Goal: Task Accomplishment & Management: Use online tool/utility

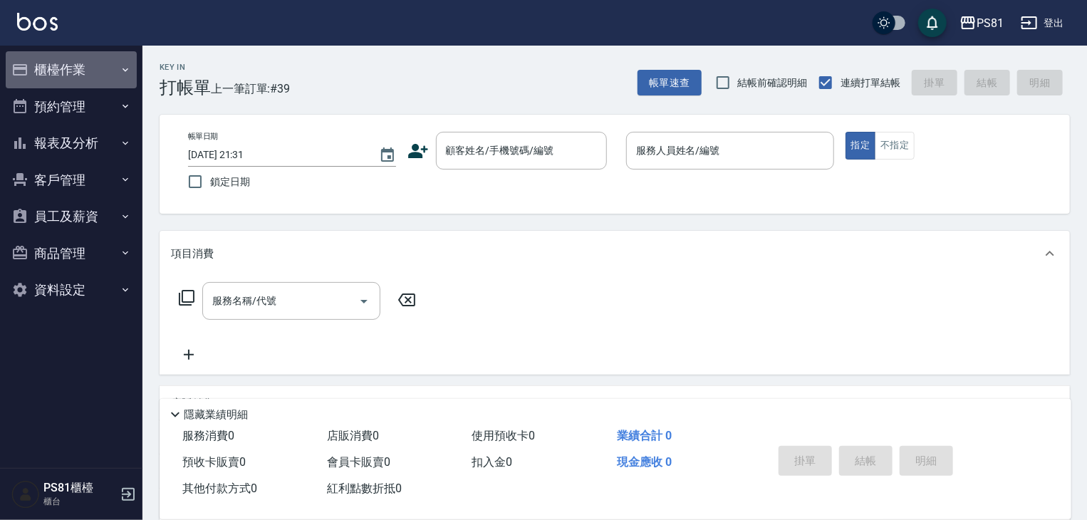
click at [90, 64] on button "櫃檯作業" at bounding box center [71, 69] width 131 height 37
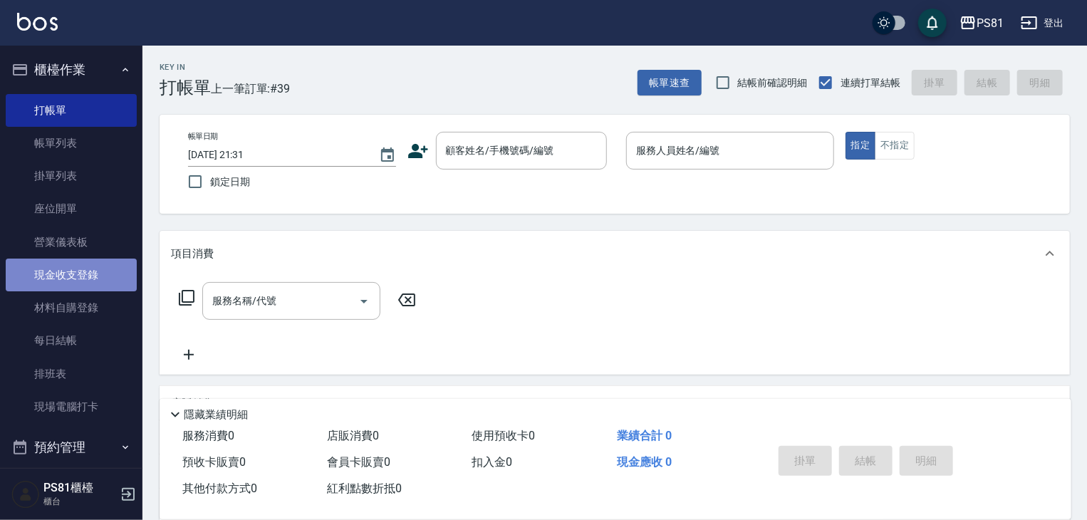
click at [77, 267] on link "現金收支登錄" at bounding box center [71, 275] width 131 height 33
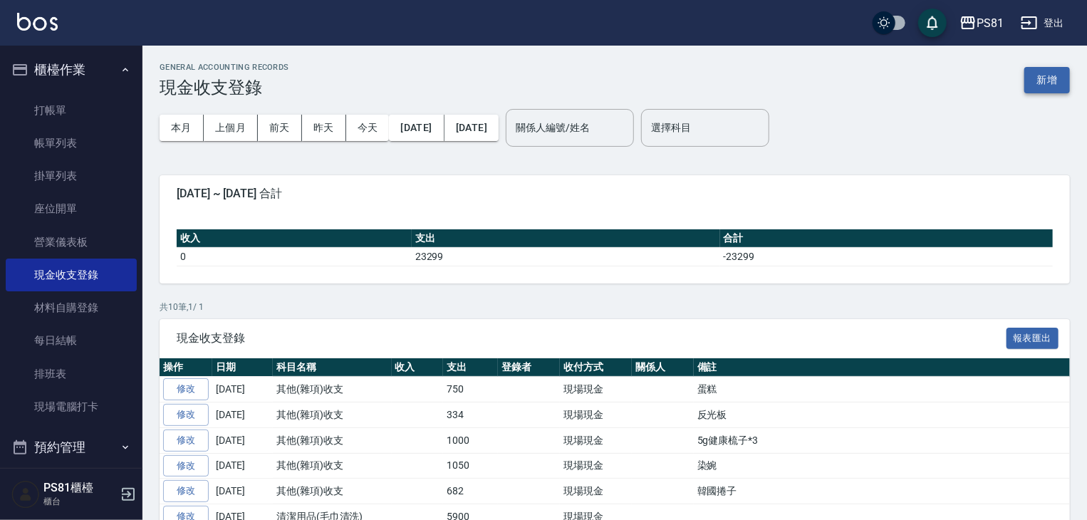
click at [1035, 88] on button "新增" at bounding box center [1048, 80] width 46 height 26
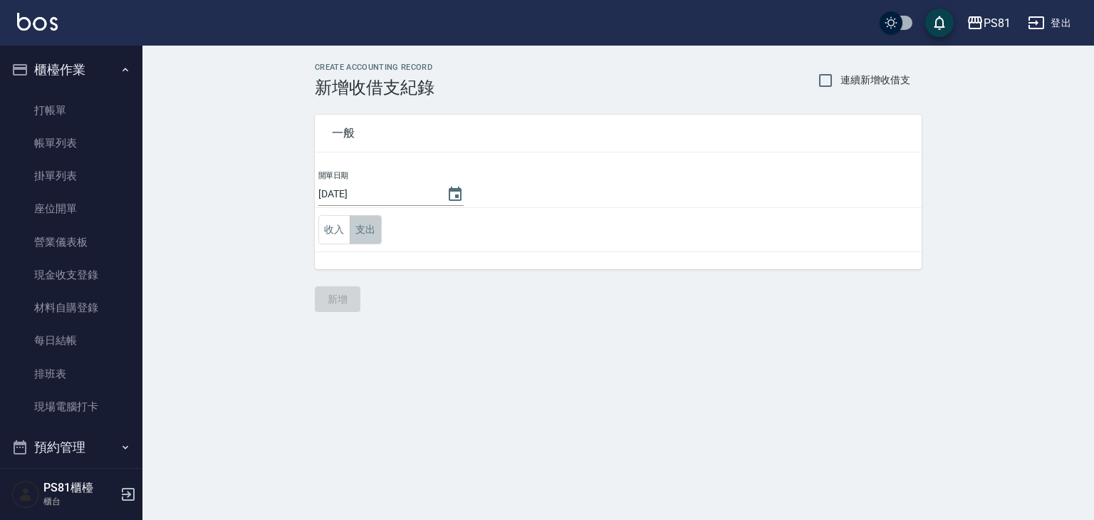
click at [373, 226] on button "支出" at bounding box center [366, 229] width 32 height 29
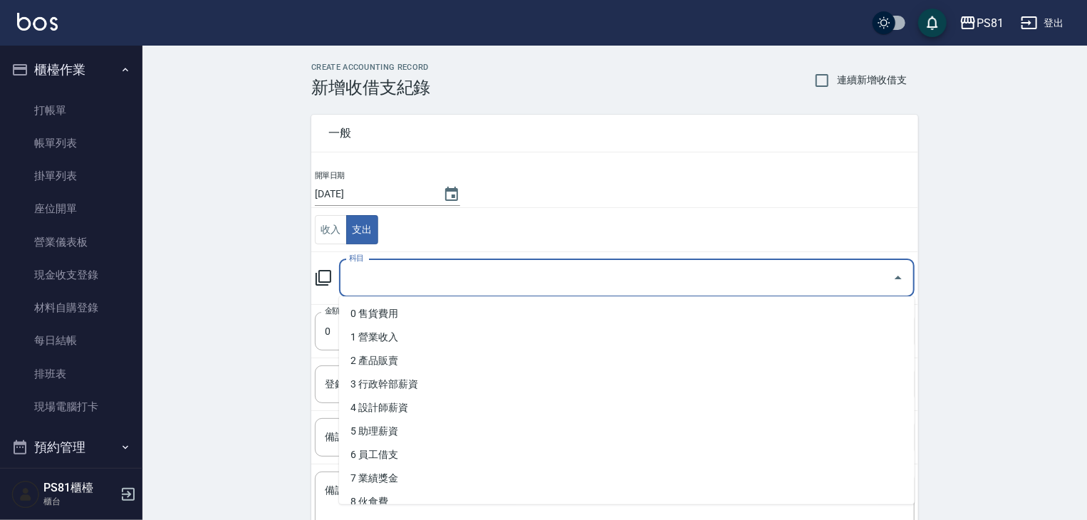
click at [444, 289] on input "科目" at bounding box center [617, 278] width 542 height 25
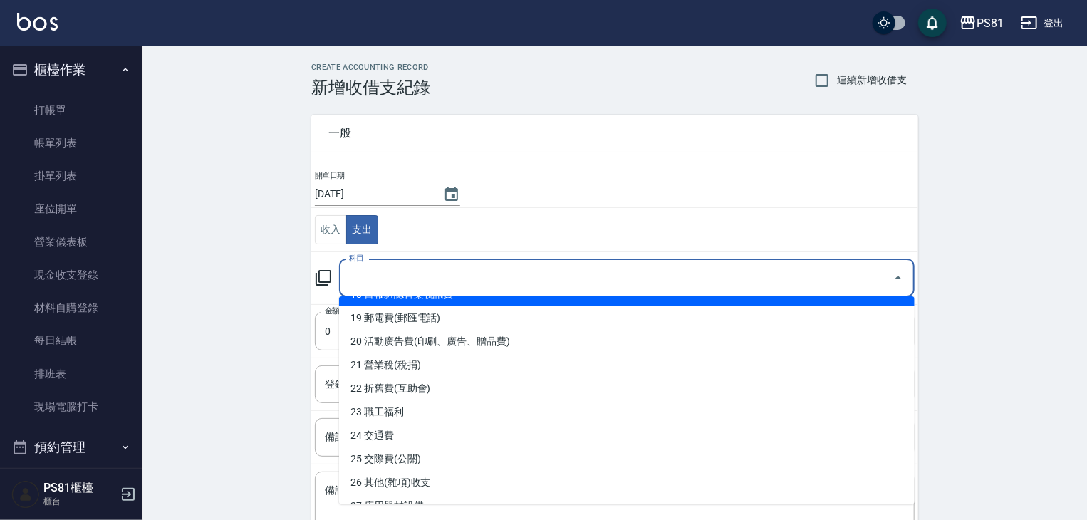
scroll to position [499, 0]
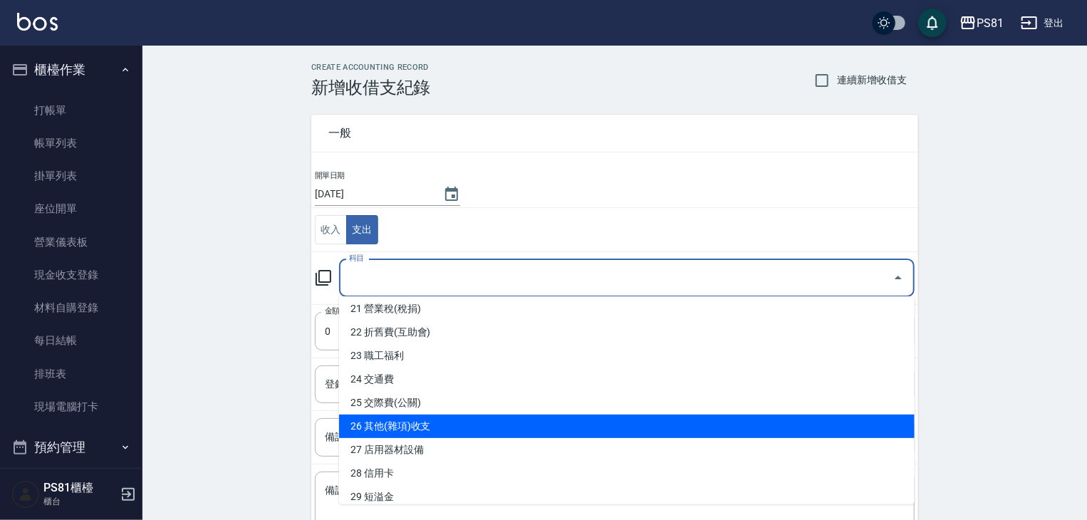
click at [451, 421] on li "26 其他(雜項)收支" at bounding box center [627, 427] width 576 height 24
type input "26 其他(雜項)收支"
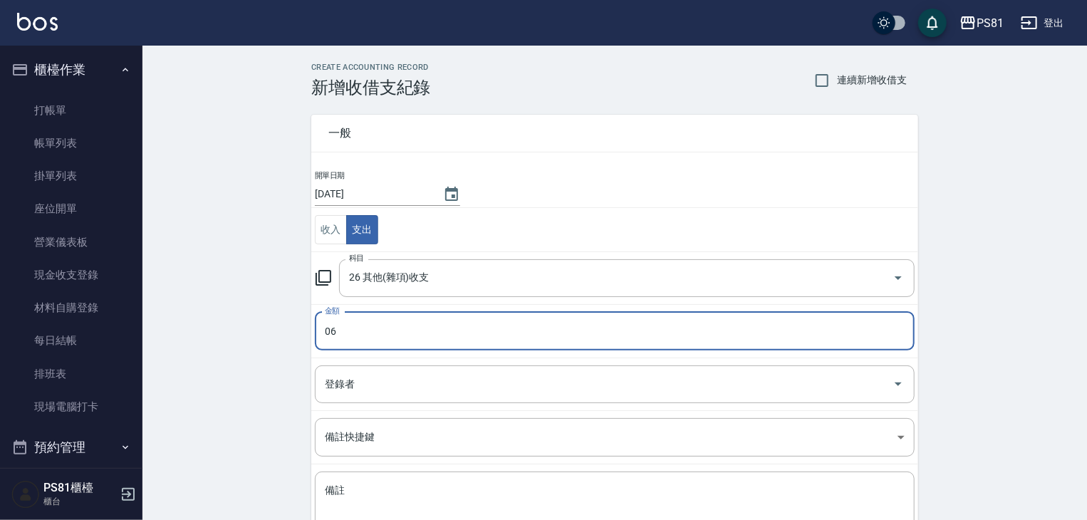
drag, startPoint x: 420, startPoint y: 340, endPoint x: 306, endPoint y: 323, distance: 116.0
click at [306, 323] on div "一般 開單日期 [DATE] 收入 支出 科目 26 其他(雜項)收支 科目 金額 06 金額 登錄者 登錄者 備註快捷鍵 ​ 備註快捷鍵 備註 x 備註" at bounding box center [606, 333] width 624 height 471
click at [276, 358] on div "CREATE ACCOUNTING RECORD 新增收借支紀錄 連續新增收借支 一般 開單日期 [DATE] 收入 支出 科目 26 其他(雜項)收支 科目…" at bounding box center [615, 338] width 945 height 584
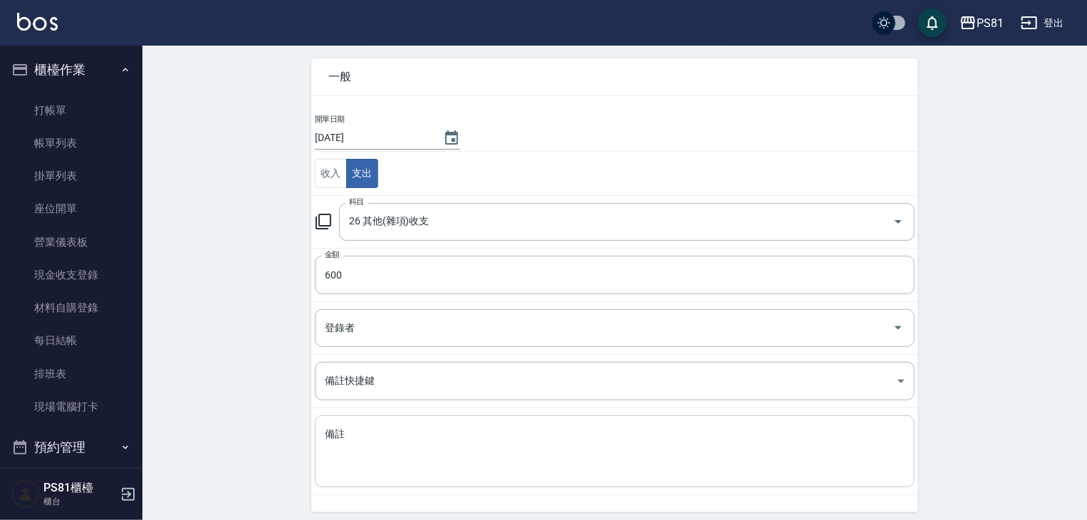
scroll to position [108, 0]
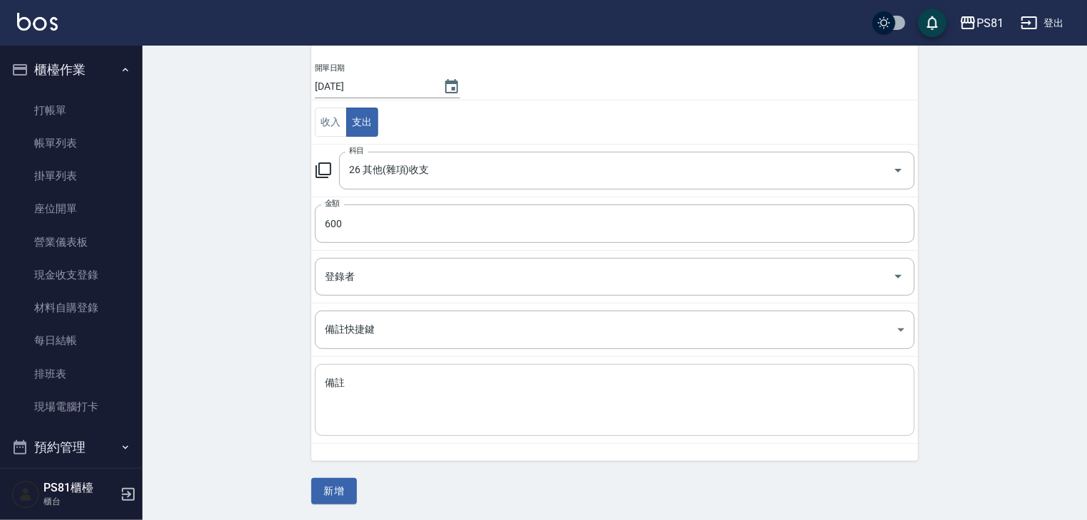
click at [385, 381] on textarea "備註" at bounding box center [615, 400] width 580 height 48
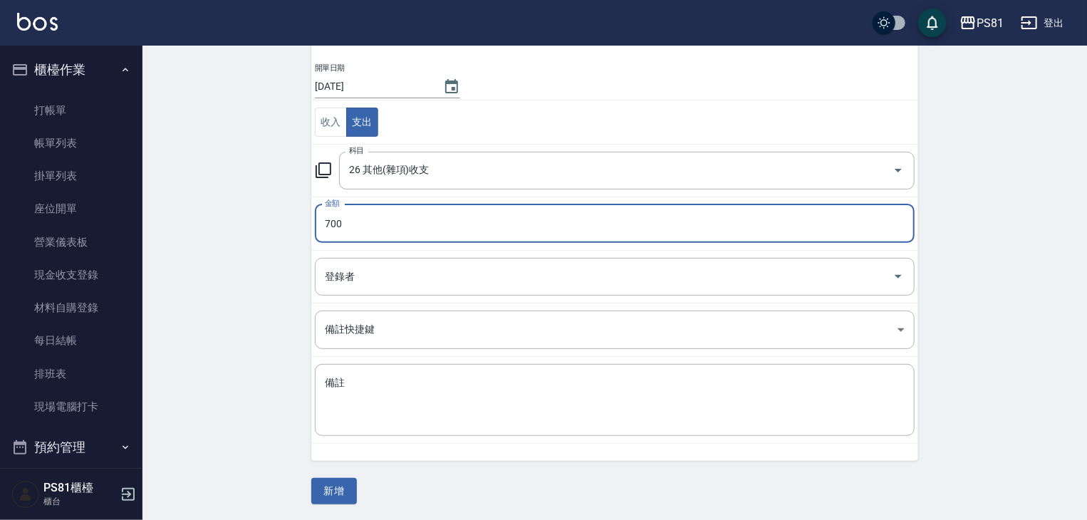
type input "700"
click at [304, 221] on div "一般 開單日期 [DATE] 收入 支出 科目 26 其他(雜項)收支 科目 金額 700 金額 登錄者 登錄者 備註快捷鍵 ​ 備註快捷鍵 備註 x 備註" at bounding box center [606, 225] width 624 height 471
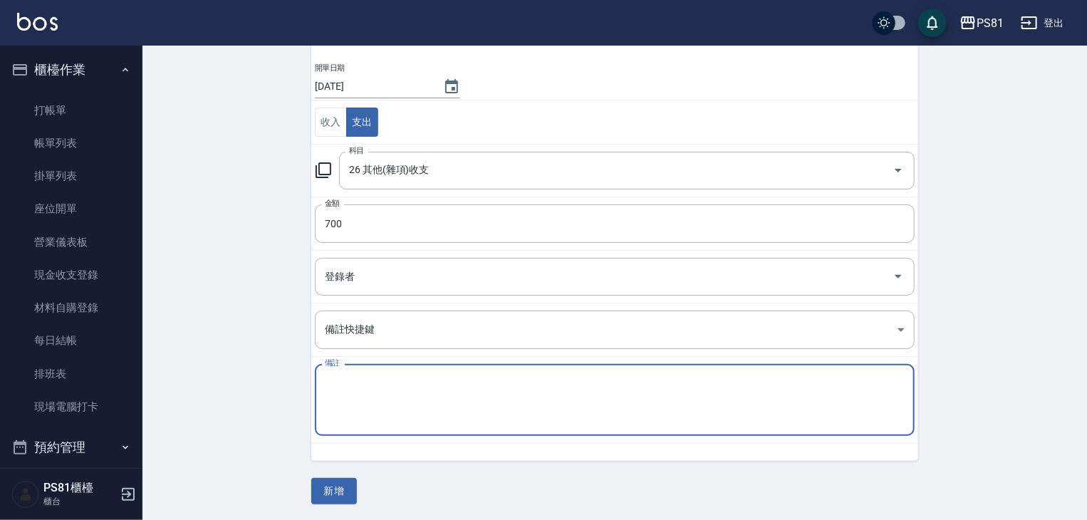
click at [371, 391] on textarea "備註" at bounding box center [615, 400] width 580 height 48
type textarea "G"
type textarea "食物"
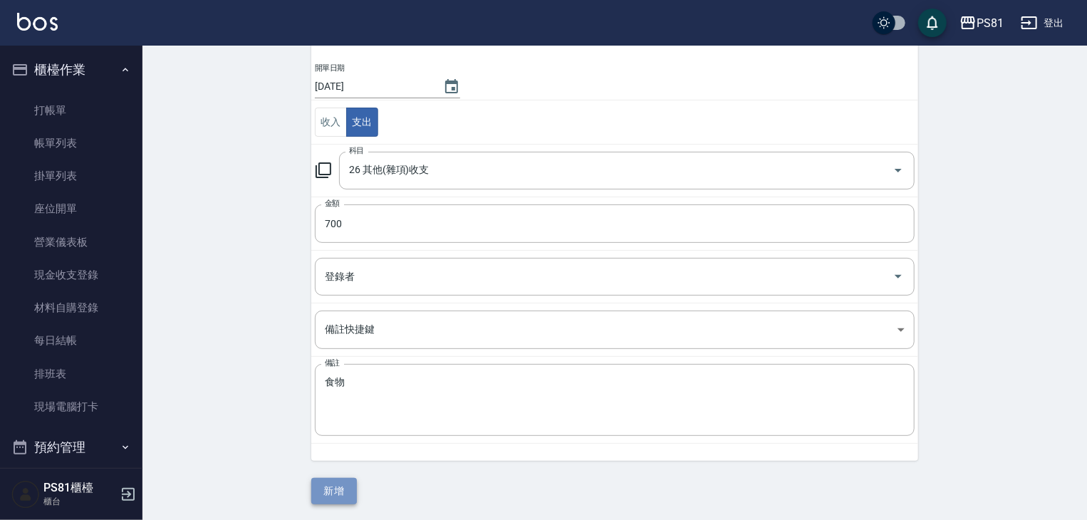
click at [346, 480] on button "新增" at bounding box center [334, 491] width 46 height 26
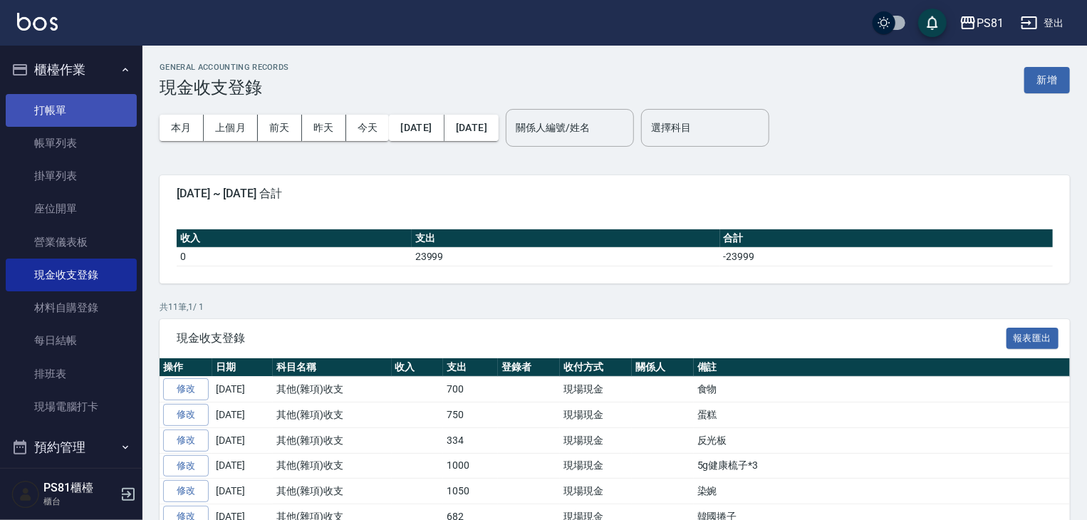
click at [30, 113] on link "打帳單" at bounding box center [71, 110] width 131 height 33
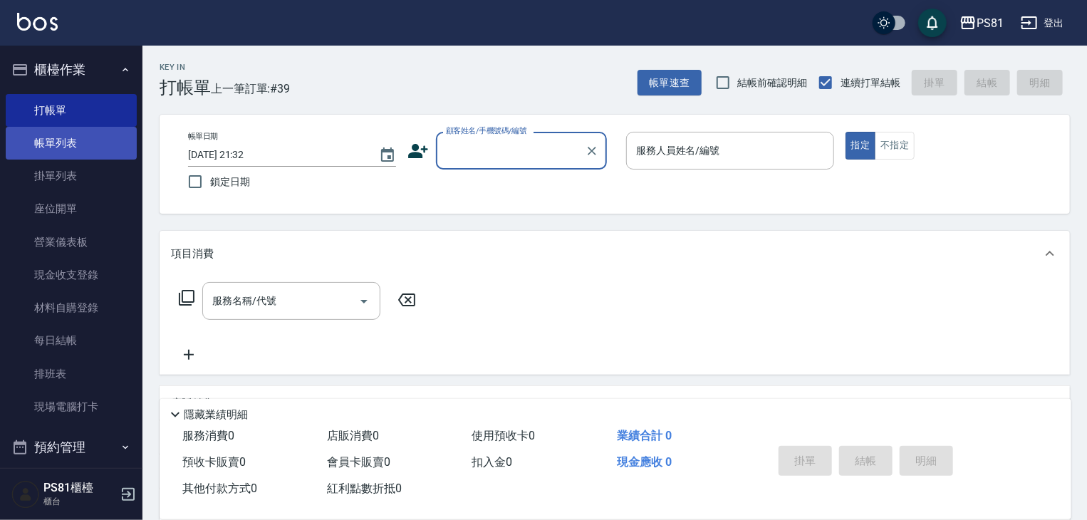
click at [60, 140] on link "帳單列表" at bounding box center [71, 143] width 131 height 33
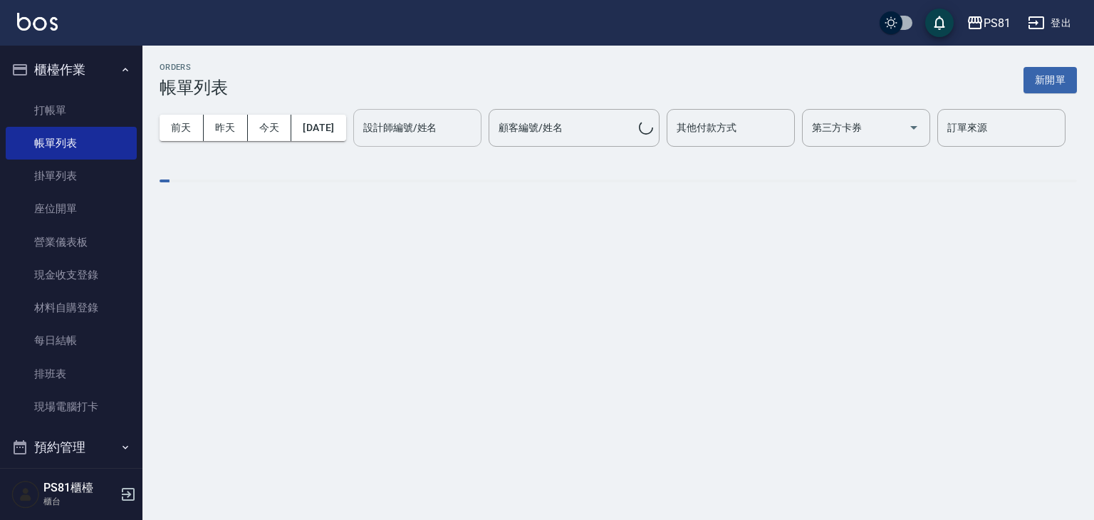
click at [353, 147] on div "設計師編號/姓名 設計師編號/姓名" at bounding box center [417, 128] width 128 height 38
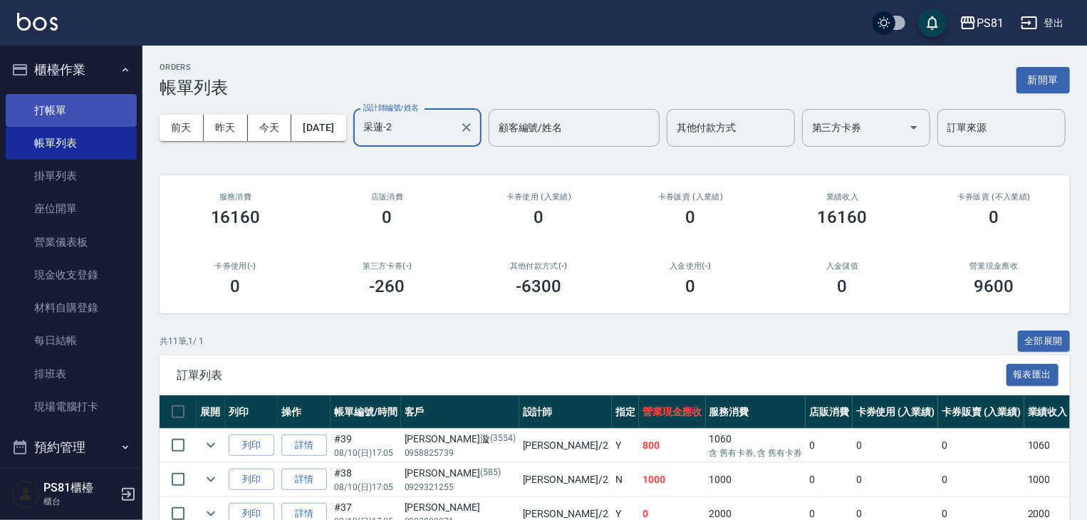
type input "采蓮-2"
click at [83, 110] on link "打帳單" at bounding box center [71, 110] width 131 height 33
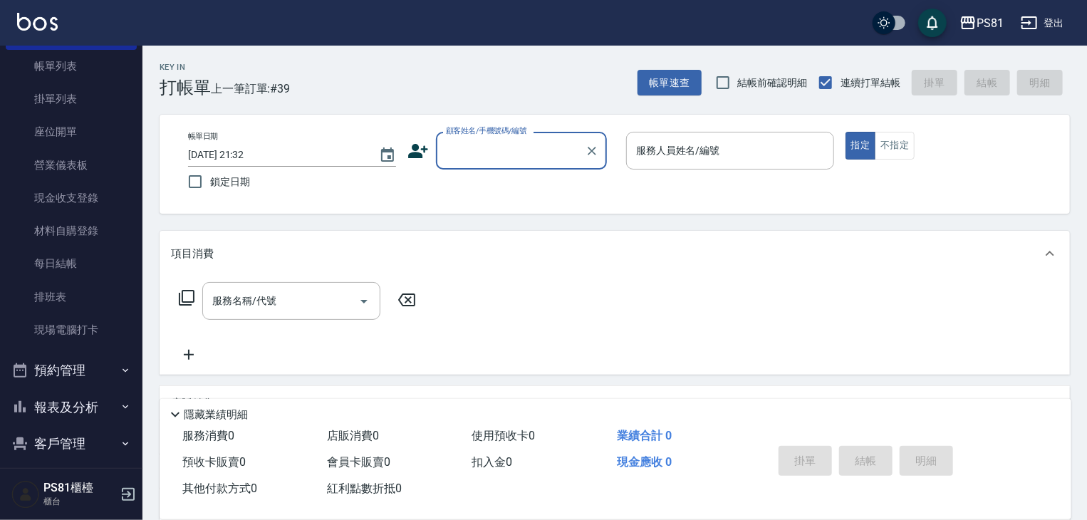
scroll to position [198, 0]
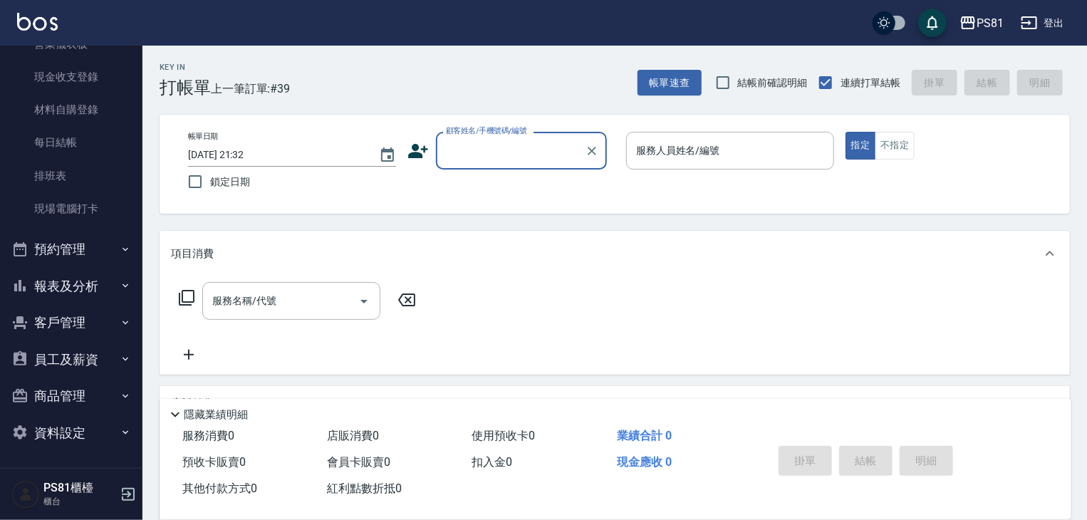
click at [86, 295] on button "報表及分析" at bounding box center [71, 286] width 131 height 37
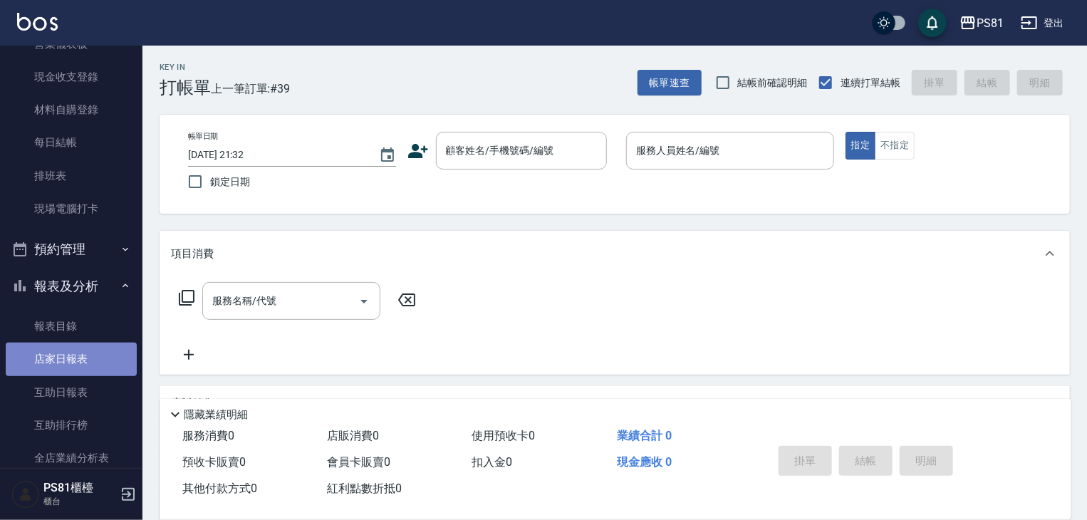
click at [105, 354] on link "店家日報表" at bounding box center [71, 359] width 131 height 33
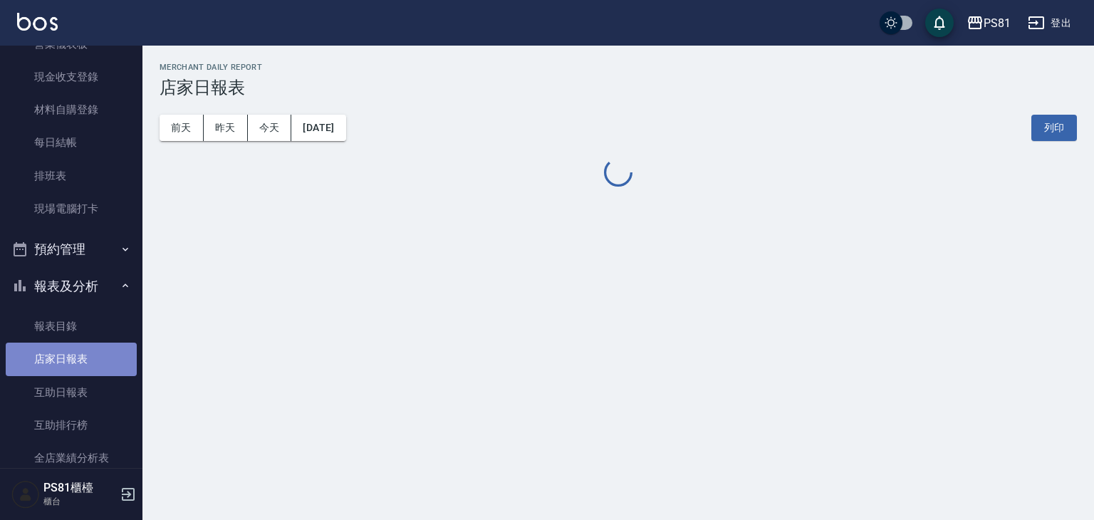
click at [105, 354] on link "店家日報表" at bounding box center [71, 359] width 131 height 33
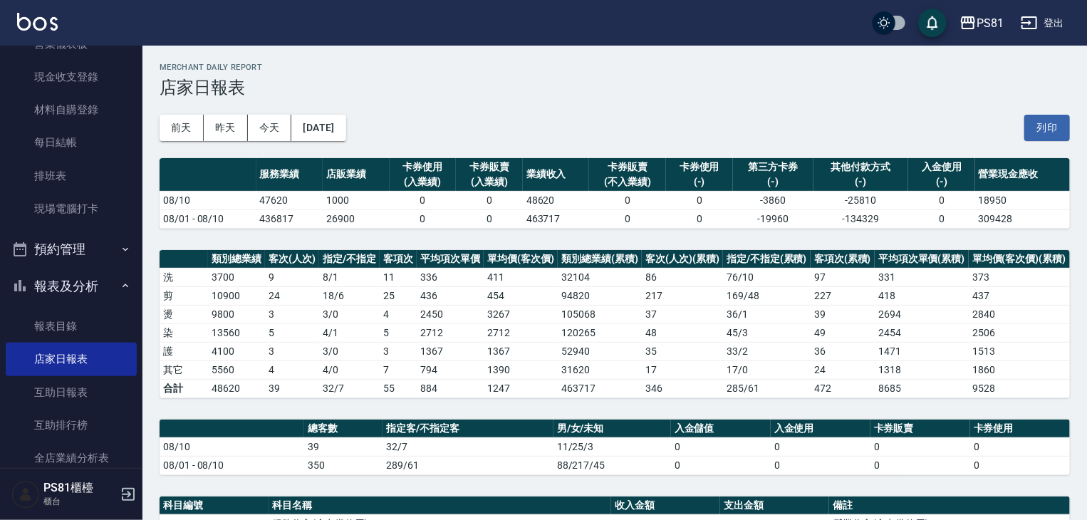
scroll to position [412, 0]
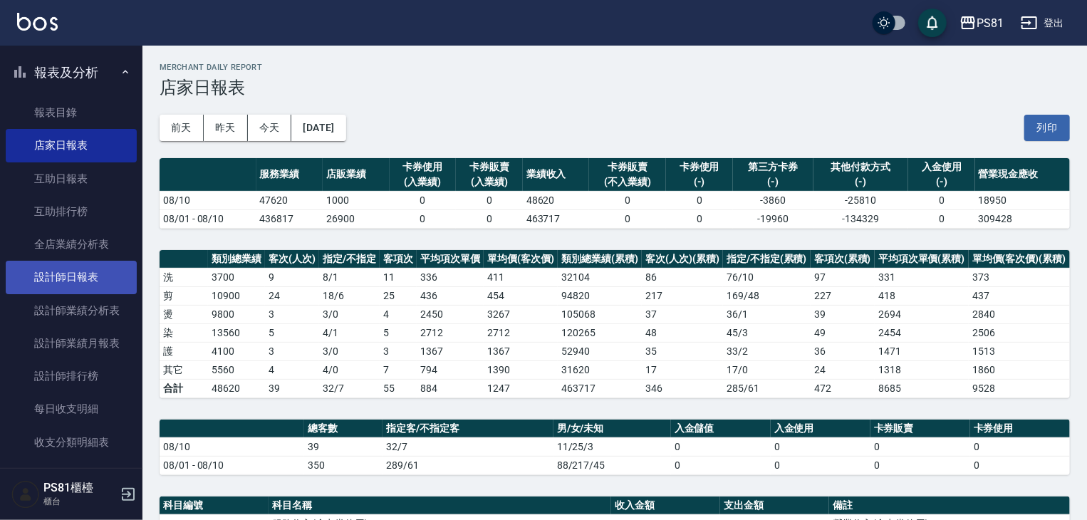
click at [93, 278] on link "設計師日報表" at bounding box center [71, 277] width 131 height 33
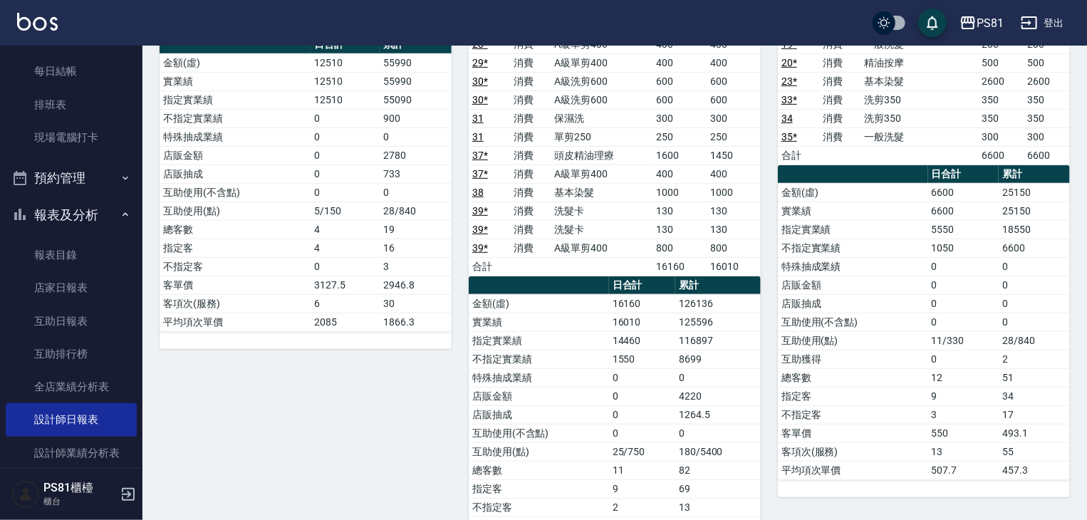
scroll to position [284, 0]
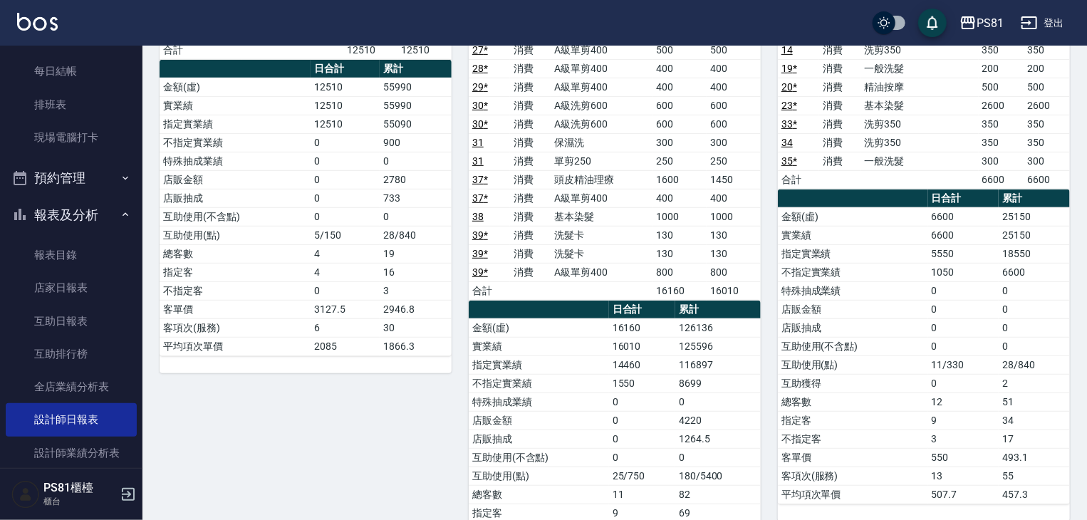
click at [759, 393] on td "0" at bounding box center [718, 402] width 86 height 19
click at [61, 319] on link "互助日報表" at bounding box center [71, 321] width 131 height 33
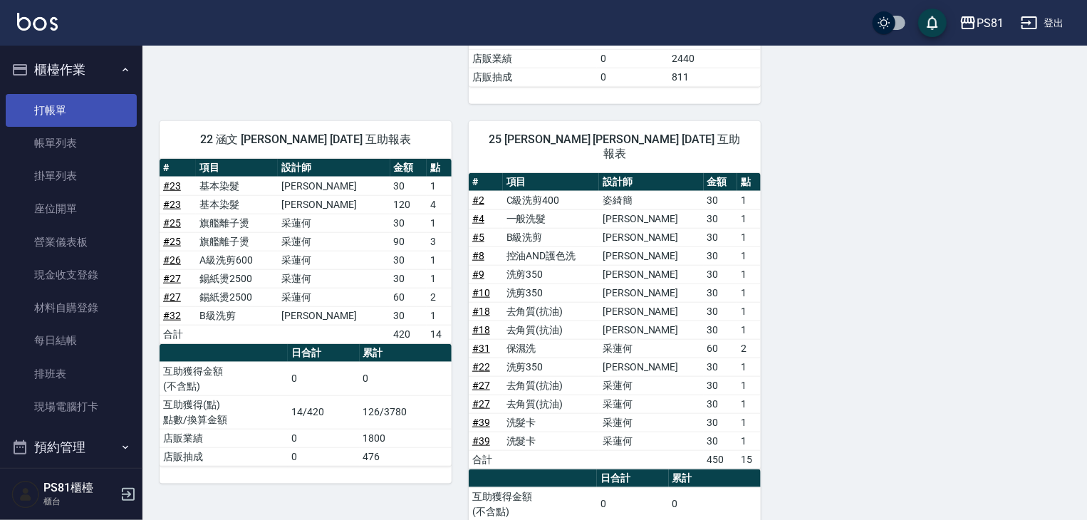
click at [68, 112] on link "打帳單" at bounding box center [71, 110] width 131 height 33
